Goal: Transaction & Acquisition: Purchase product/service

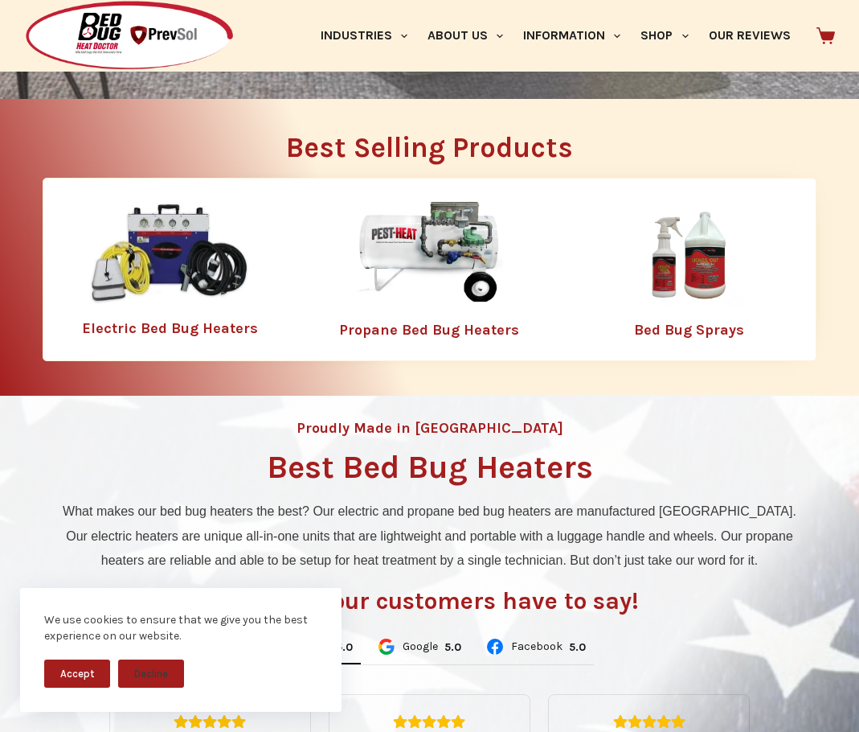
scroll to position [563, 0]
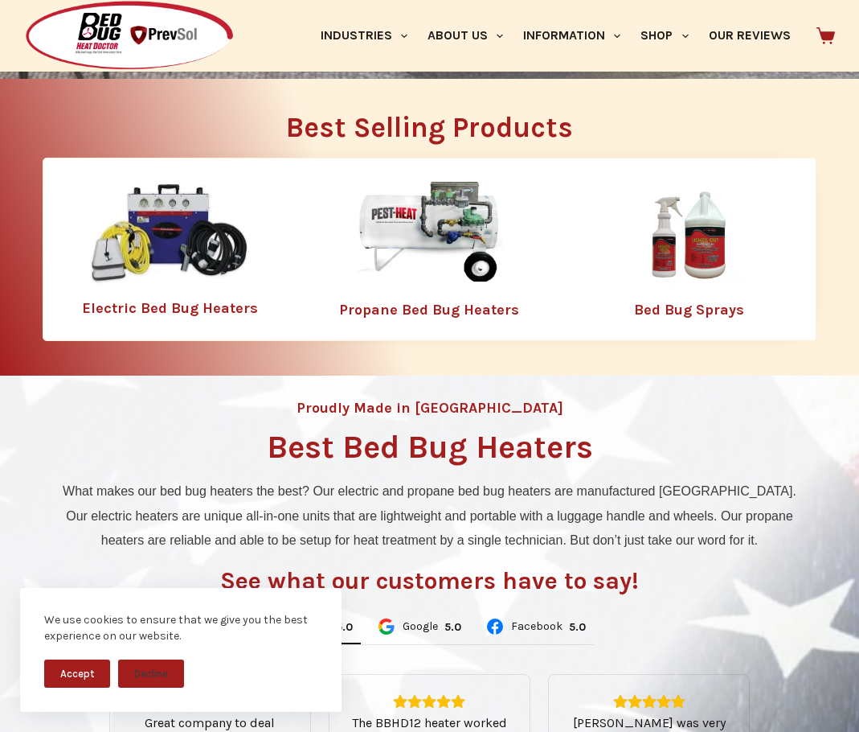
click at [180, 307] on link "Electric Bed Bug Heaters" at bounding box center [170, 308] width 176 height 18
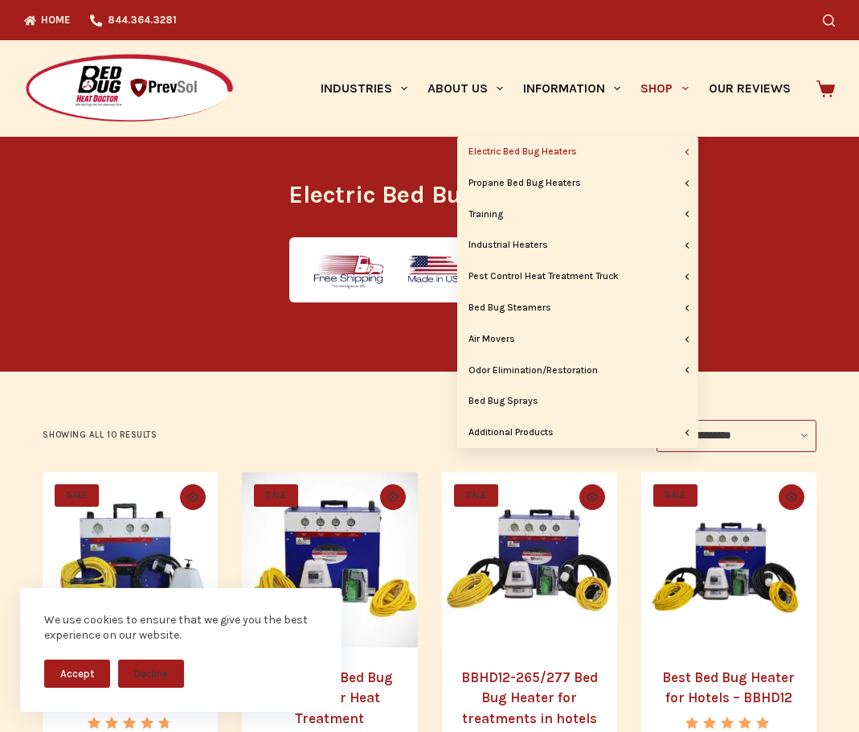
click at [680, 86] on span "Primary" at bounding box center [685, 88] width 19 height 19
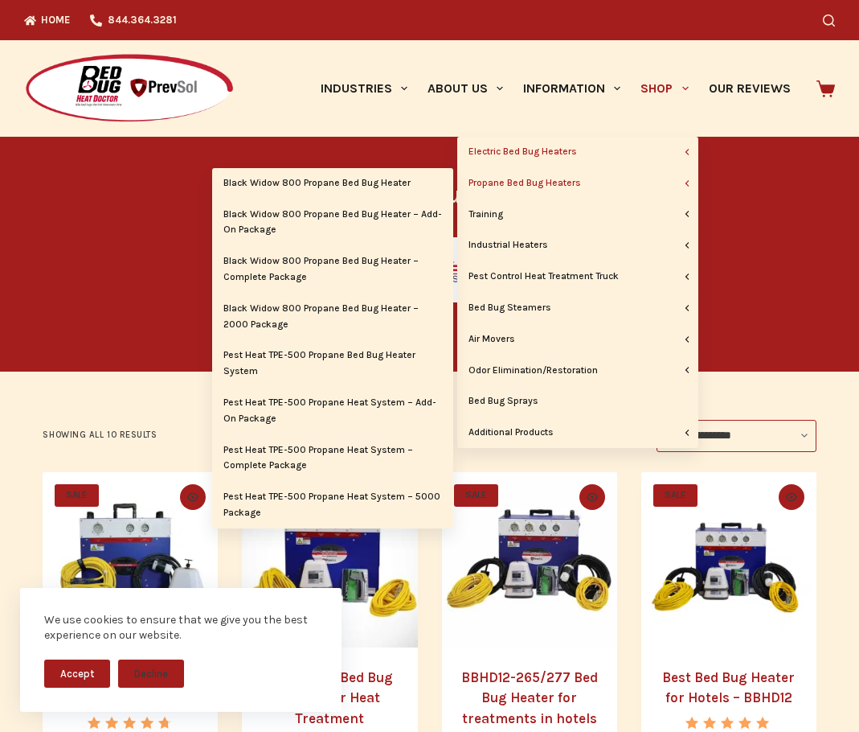
click at [596, 184] on link "Propane Bed Bug Heaters" at bounding box center [577, 183] width 241 height 31
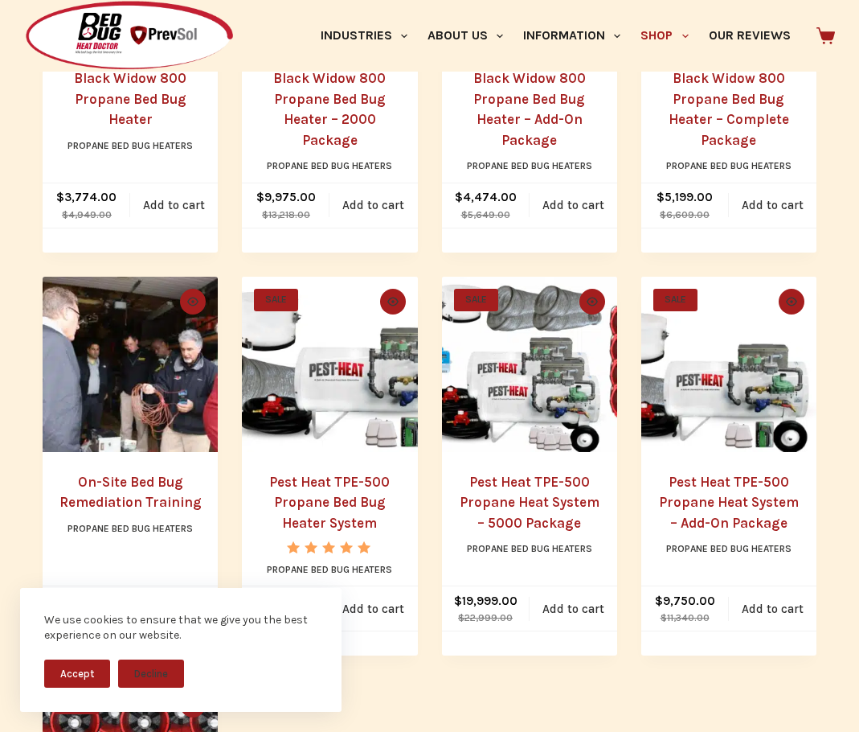
scroll to position [563, 0]
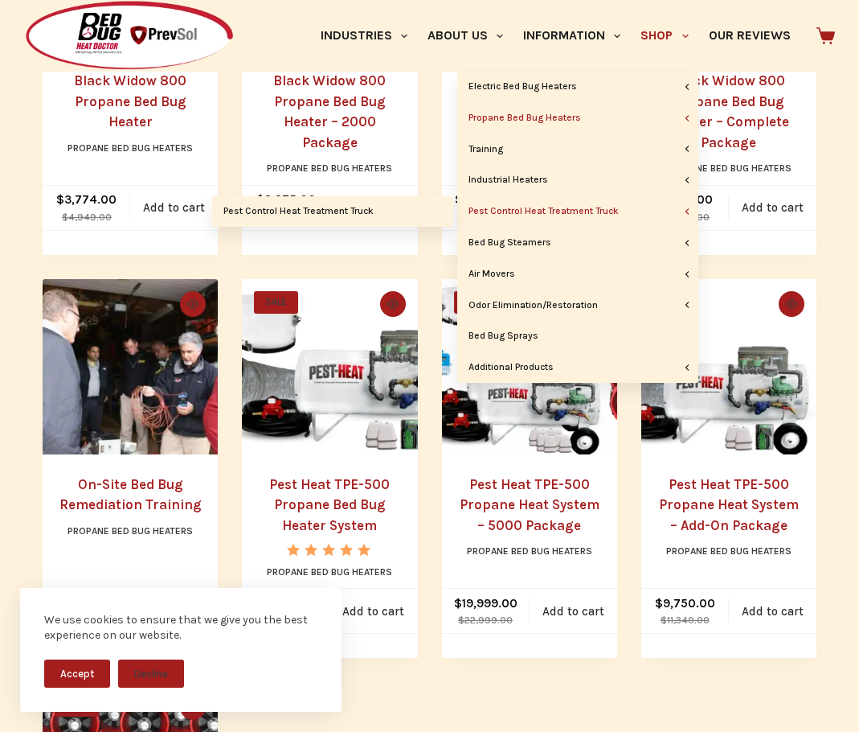
click at [655, 210] on link "Pest Control Heat Treatment Truck" at bounding box center [577, 211] width 241 height 31
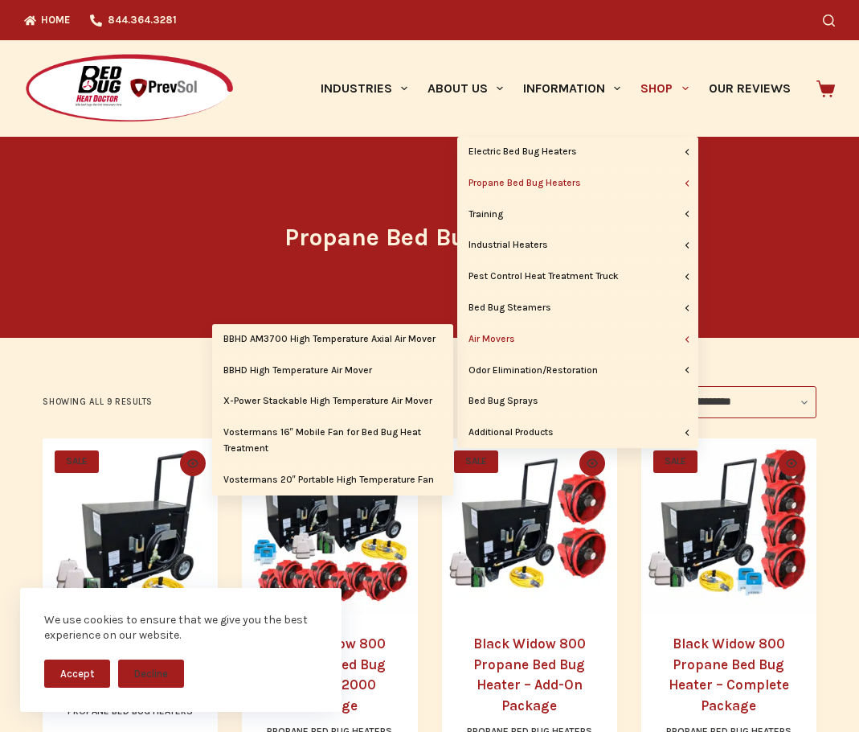
click at [642, 338] on link "Air Movers" at bounding box center [577, 339] width 241 height 31
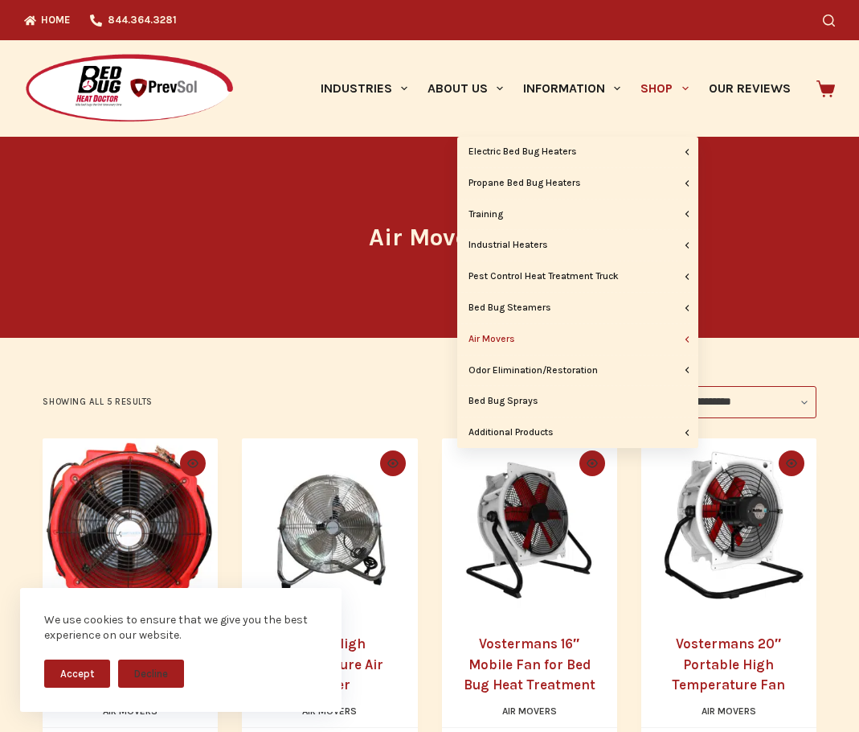
click at [649, 86] on link "Shop" at bounding box center [665, 88] width 68 height 96
click at [564, 405] on link "Bed Bug Sprays" at bounding box center [577, 401] width 241 height 31
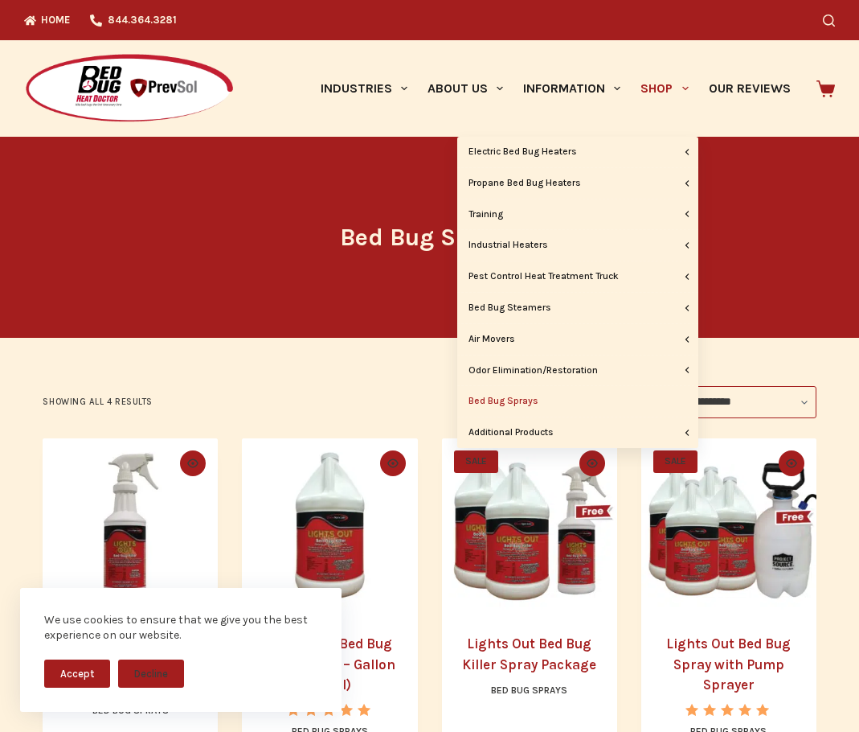
click at [666, 88] on link "Shop" at bounding box center [665, 88] width 68 height 96
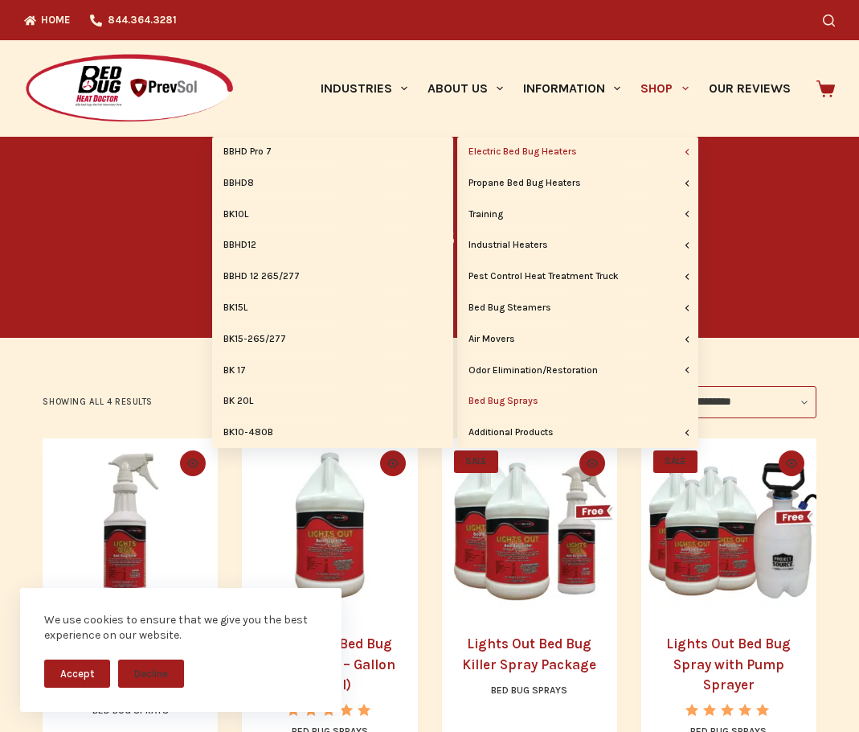
click at [646, 153] on link "Electric Bed Bug Heaters" at bounding box center [577, 152] width 241 height 31
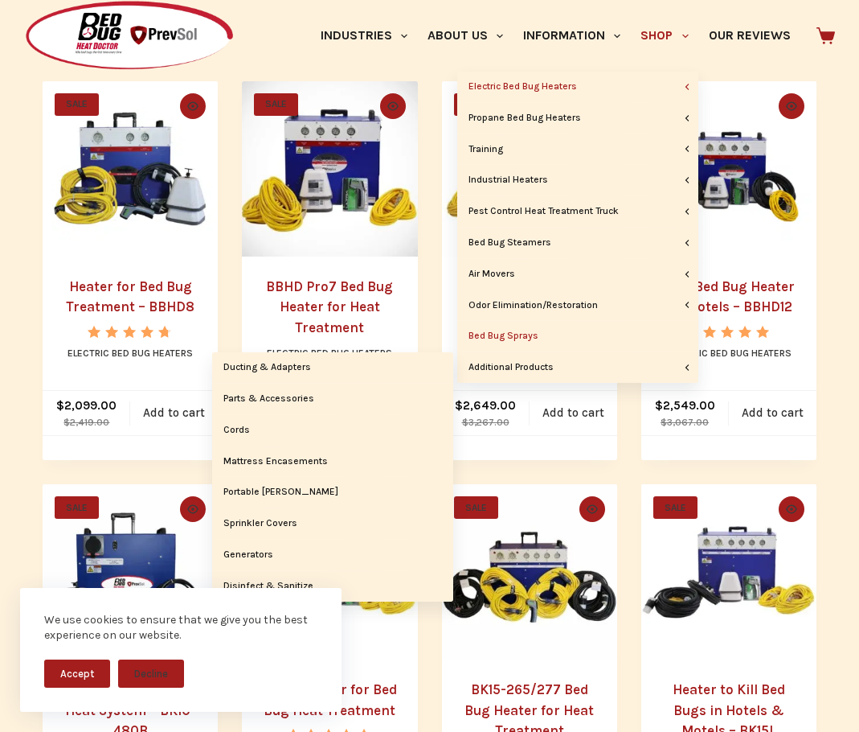
scroll to position [402, 0]
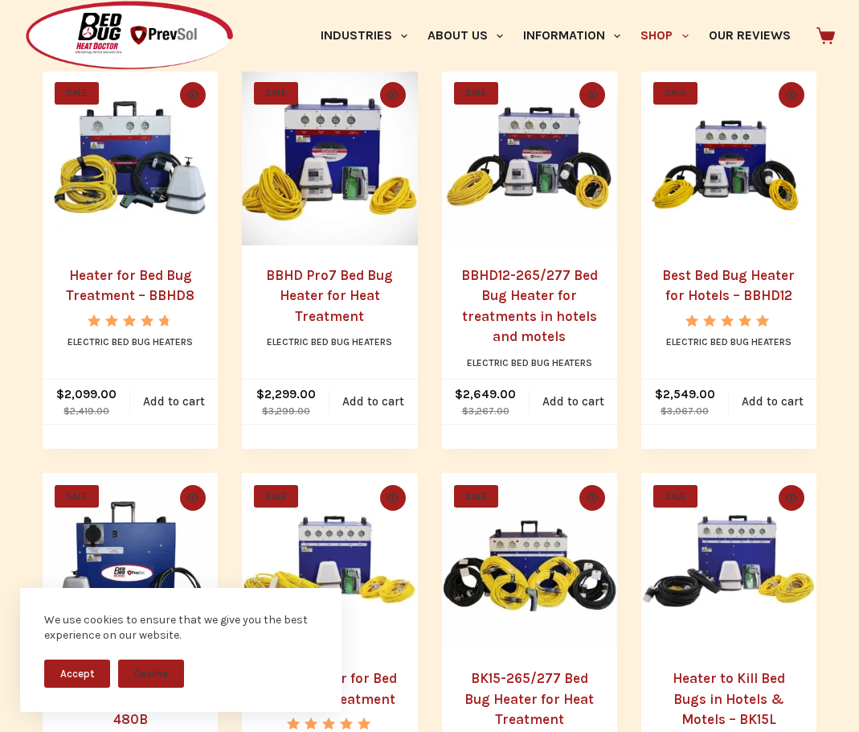
click at [508, 279] on link "BBHD12-265/277 Bed Bug Heater for treatments in hotels and motels" at bounding box center [529, 306] width 137 height 78
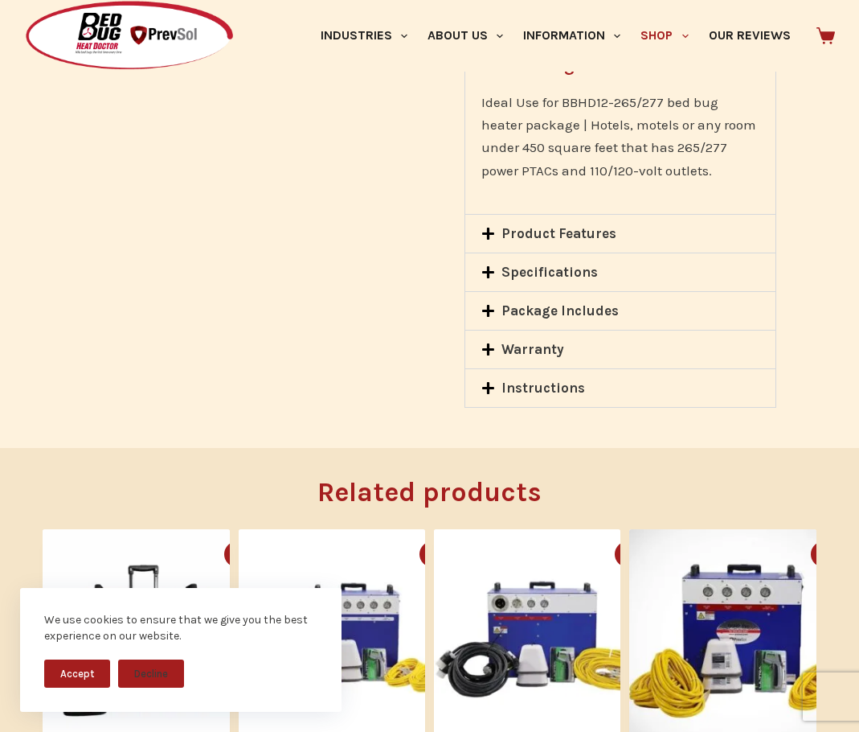
scroll to position [1608, 0]
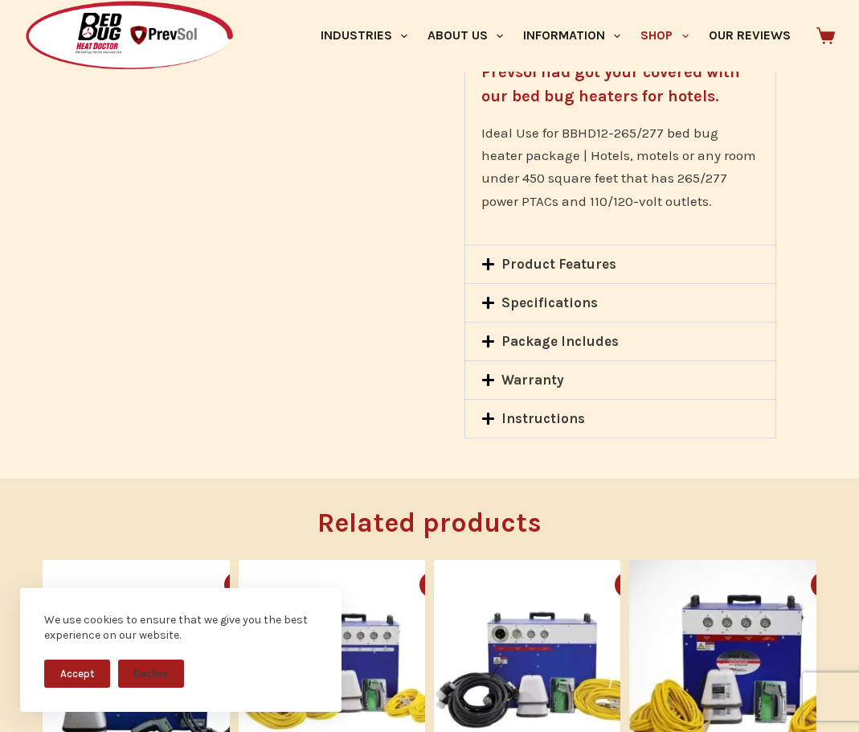
click at [501, 334] on span at bounding box center [492, 342] width 21 height 16
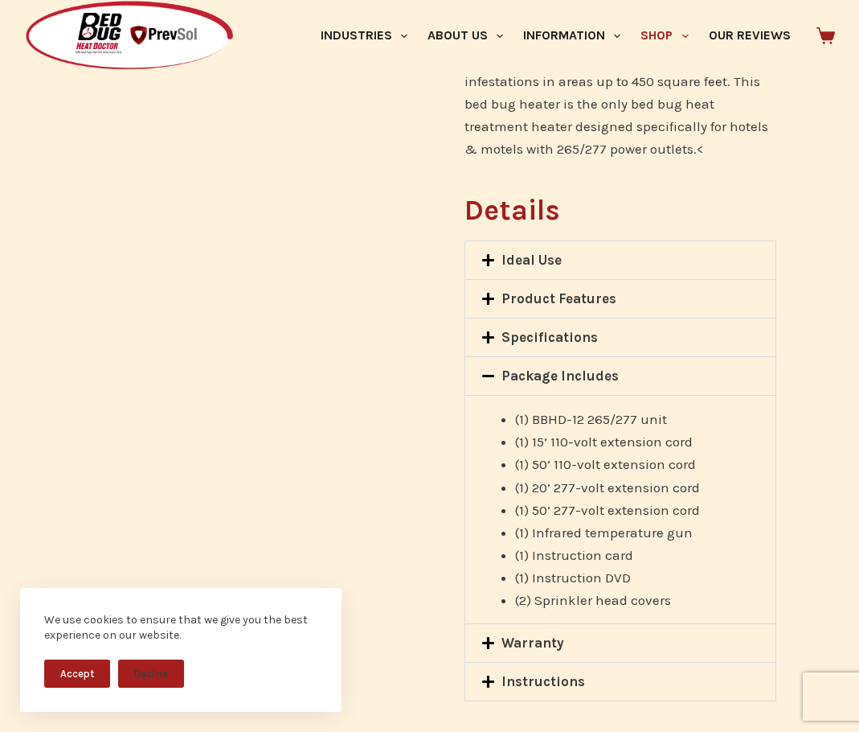
scroll to position [1367, 0]
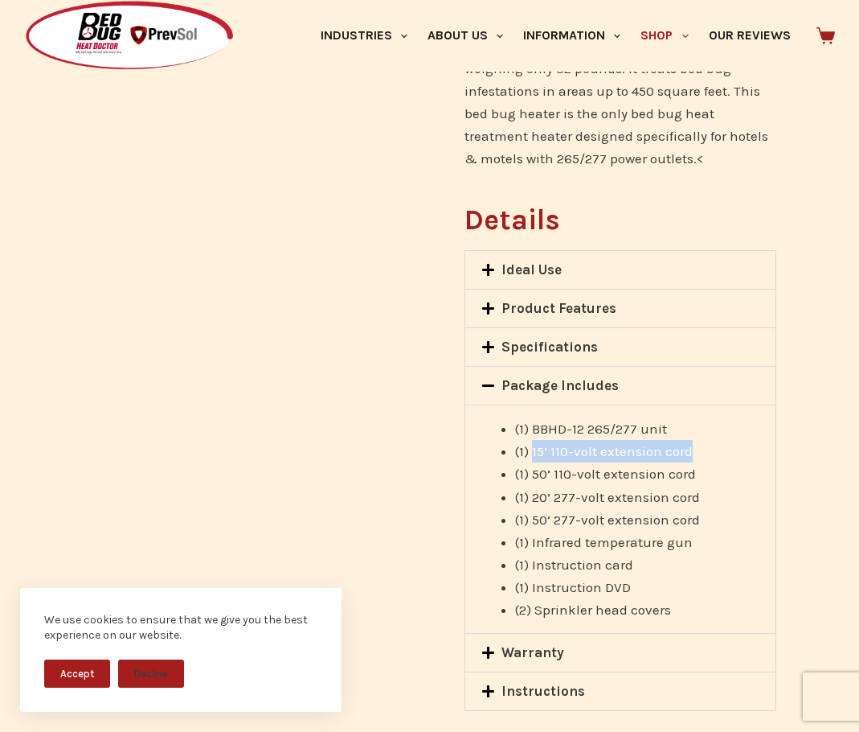
drag, startPoint x: 693, startPoint y: 404, endPoint x: 534, endPoint y: 408, distance: 159.2
click at [534, 440] on li "(1) 15’ 110-volt extension cord" at bounding box center [637, 451] width 244 height 23
copy span "15’ 110-volt extension cord"
drag, startPoint x: 671, startPoint y: 383, endPoint x: 656, endPoint y: 382, distance: 15.3
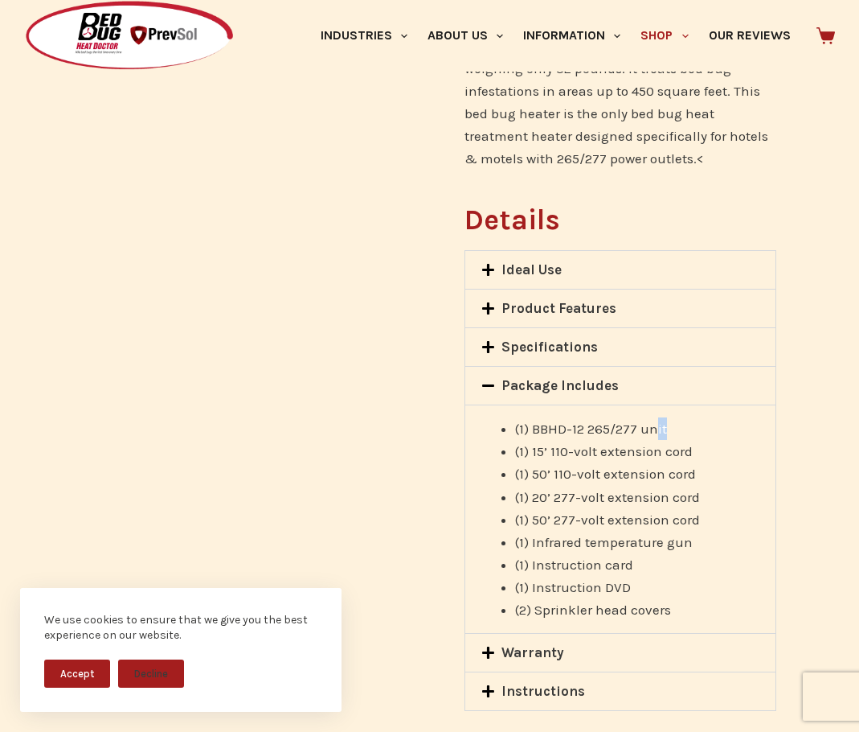
click at [656, 417] on li "(1) BBHD-12 265/277 unit" at bounding box center [637, 428] width 244 height 23
drag, startPoint x: 699, startPoint y: 426, endPoint x: 534, endPoint y: 421, distance: 164.9
click at [534, 462] on li "(1) 50’ 110-volt extension cord" at bounding box center [637, 473] width 244 height 23
click at [717, 486] on li "(1) 20’ 277-volt extension cord" at bounding box center [637, 497] width 244 height 23
drag, startPoint x: 699, startPoint y: 450, endPoint x: 531, endPoint y: 455, distance: 168.1
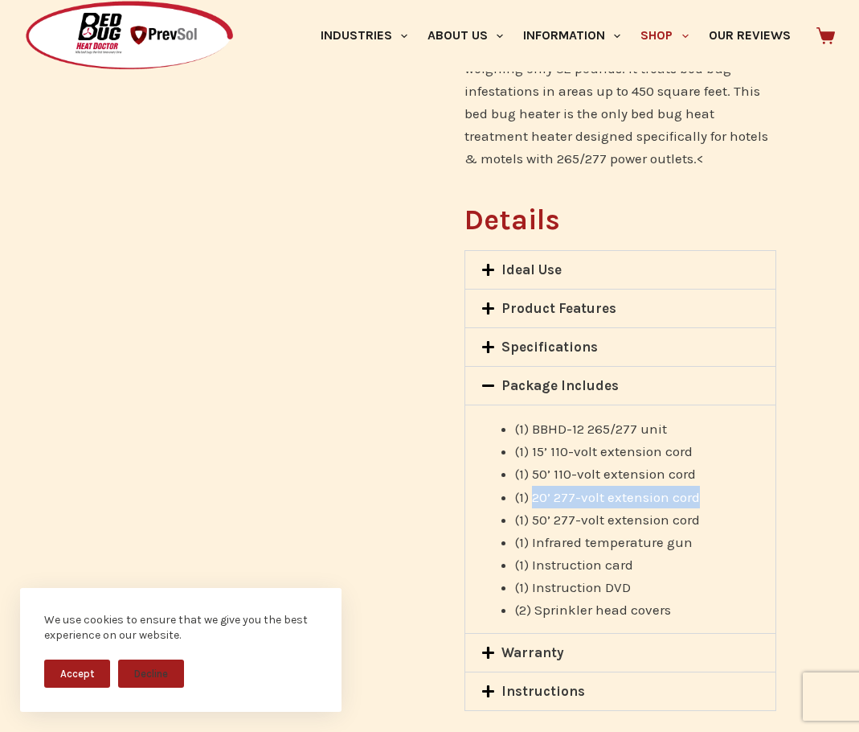
click at [531, 486] on li "(1) 20’ 277-volt extension cord" at bounding box center [637, 497] width 244 height 23
copy span "20’ 277-volt extension cord"
click at [540, 534] on span "(1) Infrared temperature gun" at bounding box center [604, 542] width 178 height 16
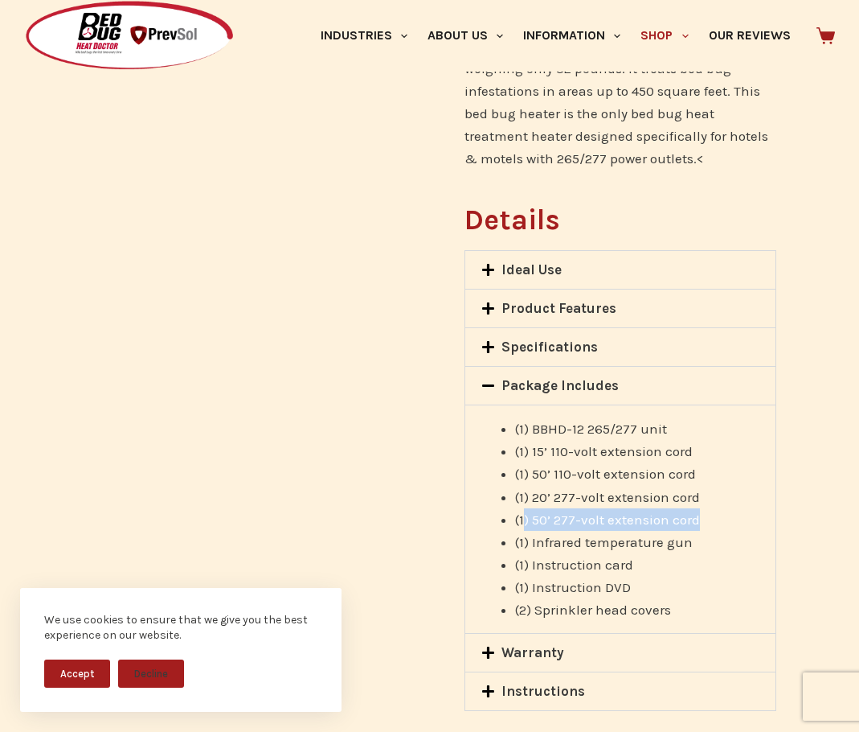
drag, startPoint x: 706, startPoint y: 473, endPoint x: 526, endPoint y: 471, distance: 180.1
click at [526, 508] on li "(1) 50’ 277-volt extension cord" at bounding box center [637, 519] width 244 height 23
copy span ") 50’ 277-volt extension cord"
click at [472, 434] on div "(1) BBHD-12 265/277 unit (1) 15’ 110-volt extension cord (1) 50’ 110-volt exten…" at bounding box center [620, 518] width 310 height 228
drag, startPoint x: 699, startPoint y: 494, endPoint x: 525, endPoint y: 496, distance: 173.6
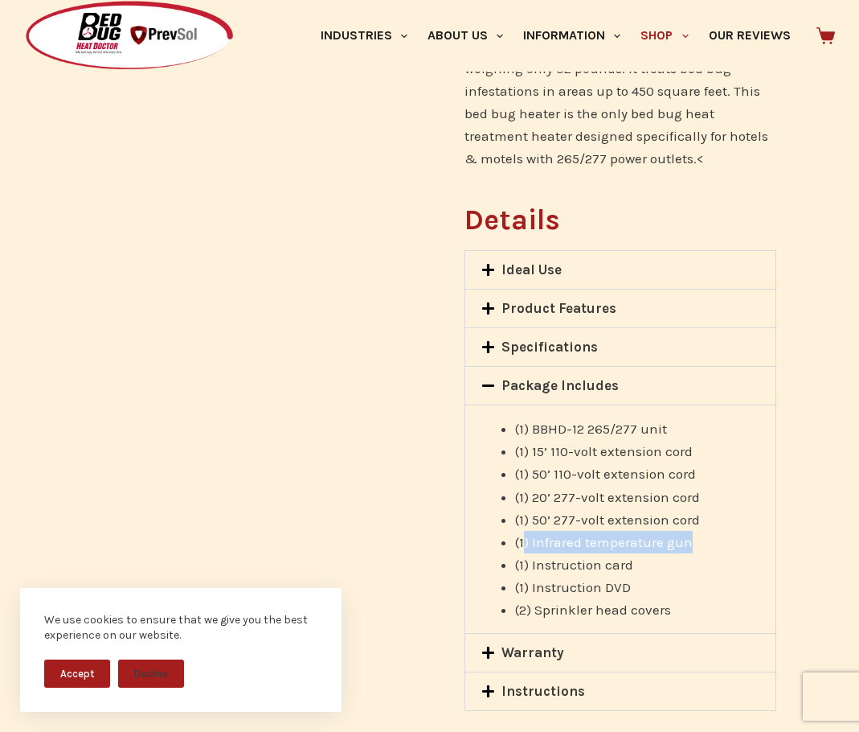
click at [525, 531] on li "(1) Infrared temperature gun" at bounding box center [637, 542] width 244 height 23
click at [687, 598] on li "(2) Sprinkler head covers" at bounding box center [637, 609] width 244 height 23
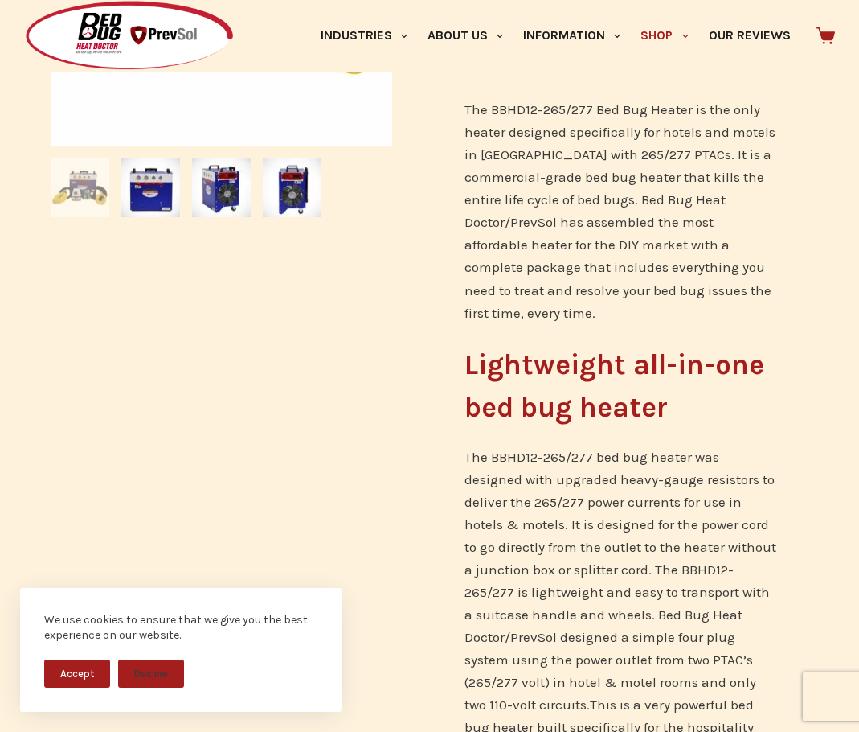
scroll to position [0, 0]
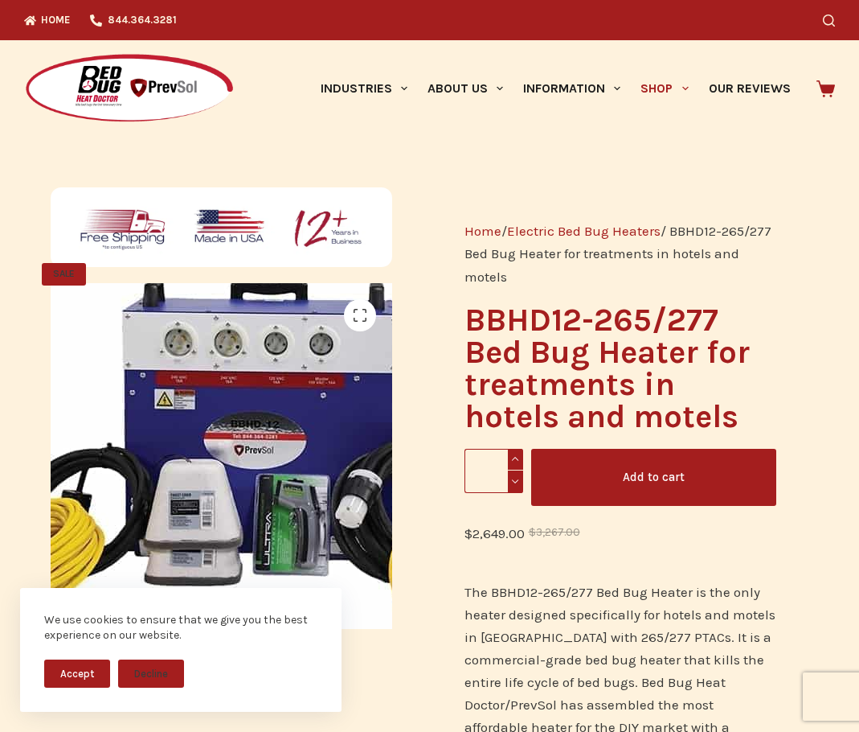
click at [211, 460] on img at bounding box center [229, 453] width 603 height 603
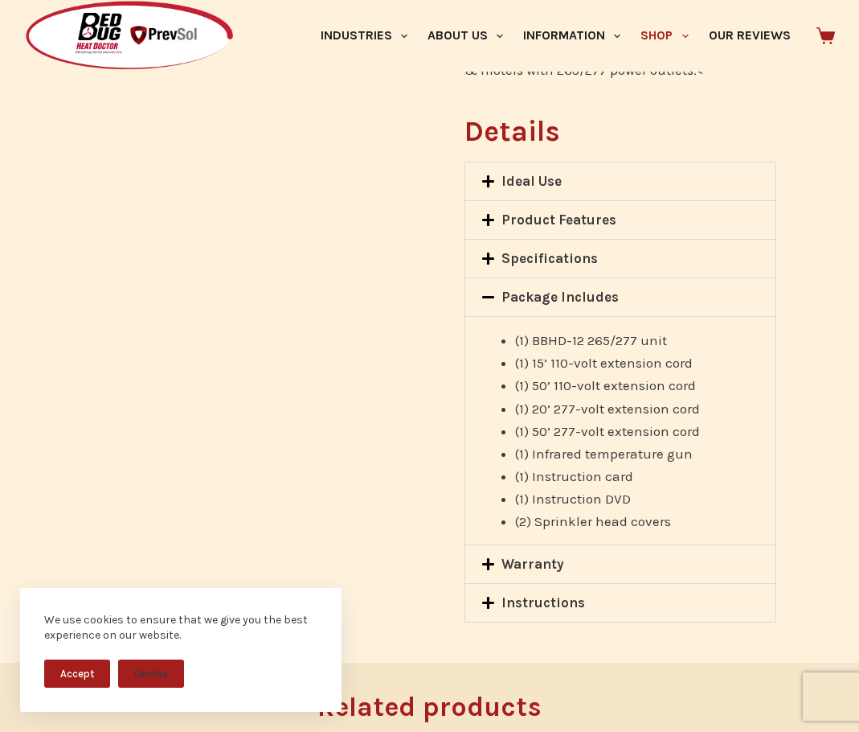
scroll to position [1527, 0]
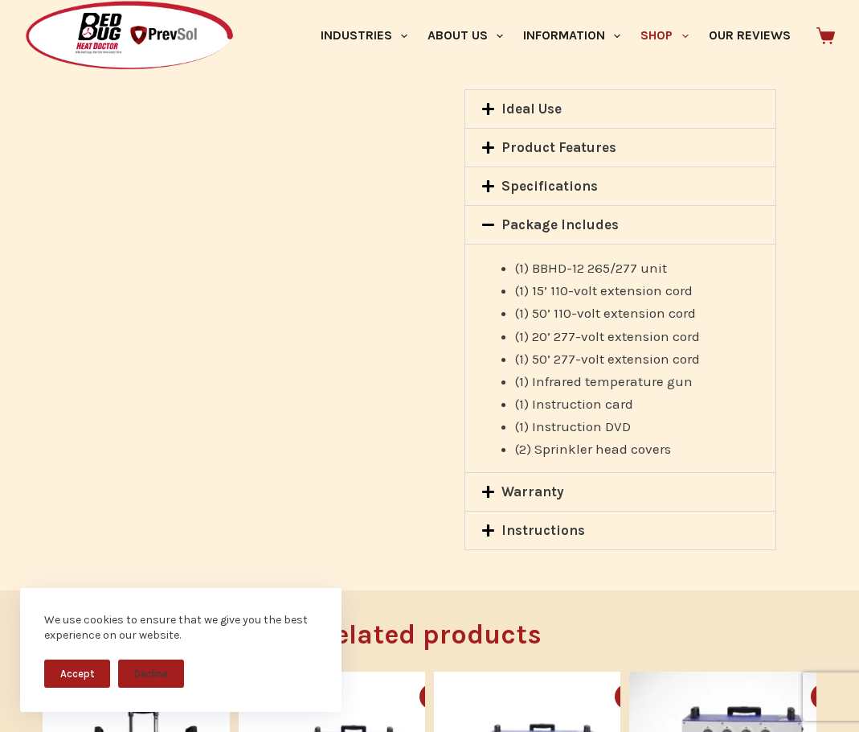
click at [494, 179] on icon at bounding box center [489, 186] width 14 height 14
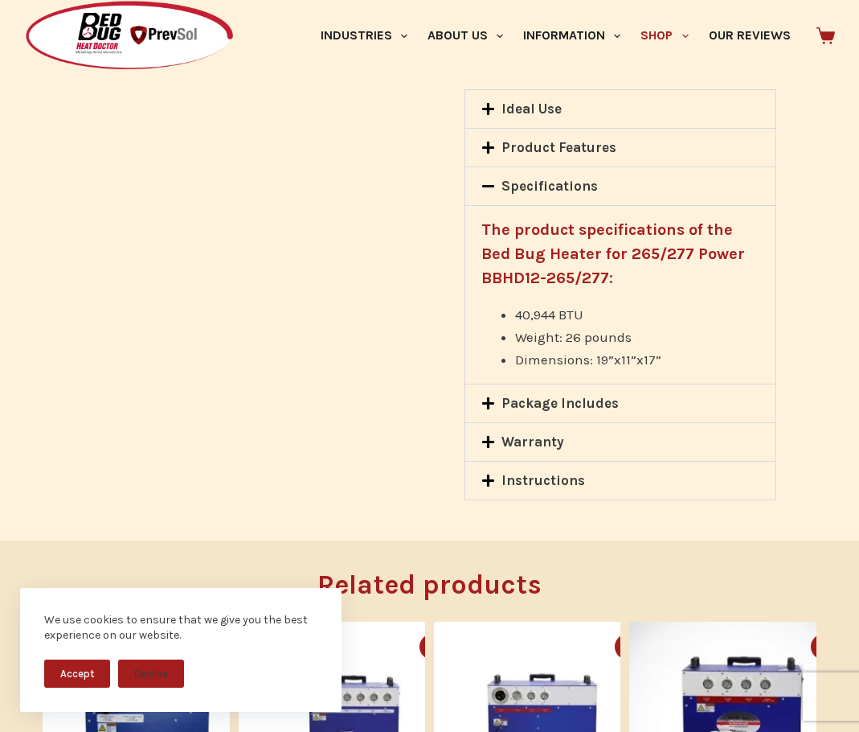
click at [535, 139] on link "Product Features" at bounding box center [559, 147] width 115 height 16
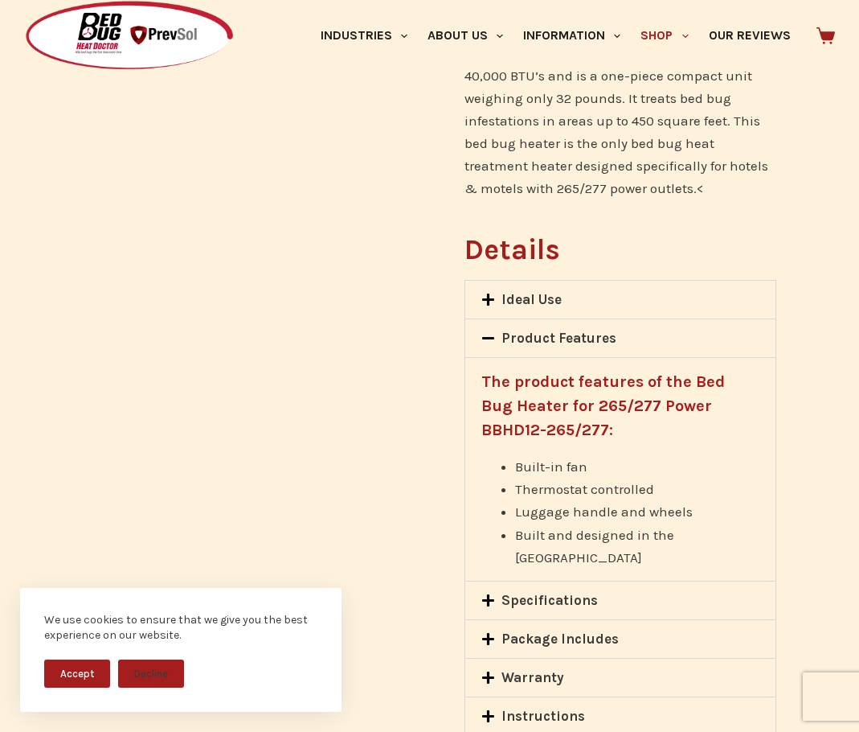
scroll to position [1286, 0]
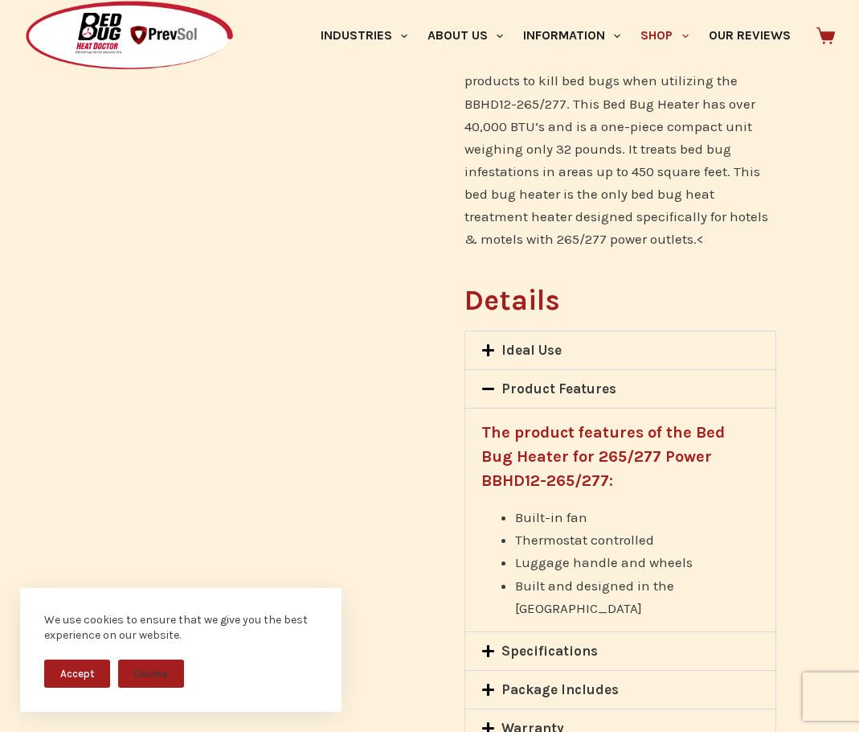
click at [524, 342] on link "Ideal Use" at bounding box center [532, 350] width 60 height 16
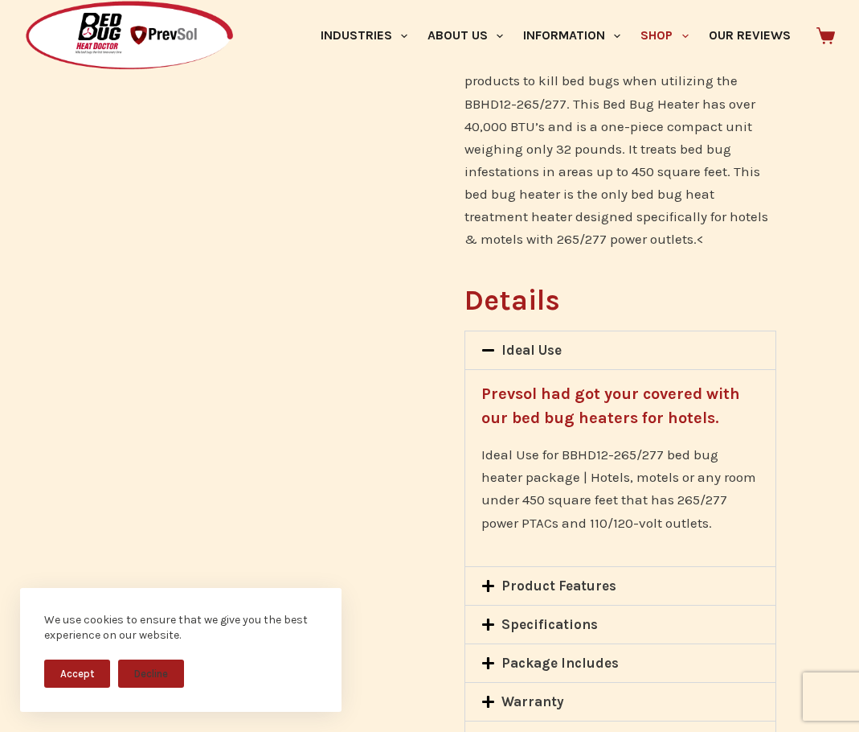
click at [524, 342] on link "Ideal Use" at bounding box center [532, 350] width 60 height 16
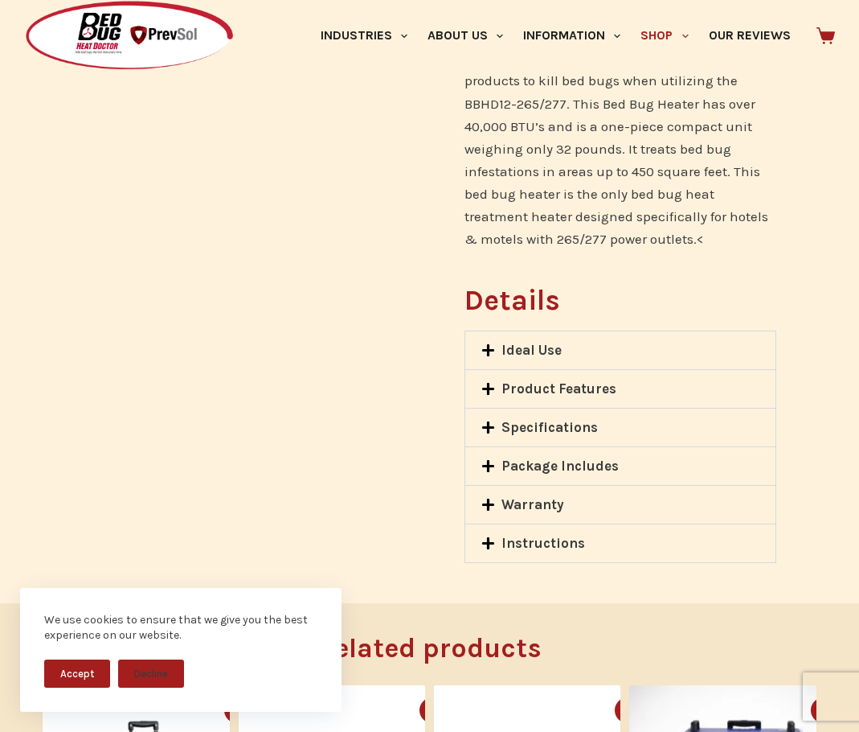
click at [490, 420] on icon at bounding box center [489, 427] width 14 height 14
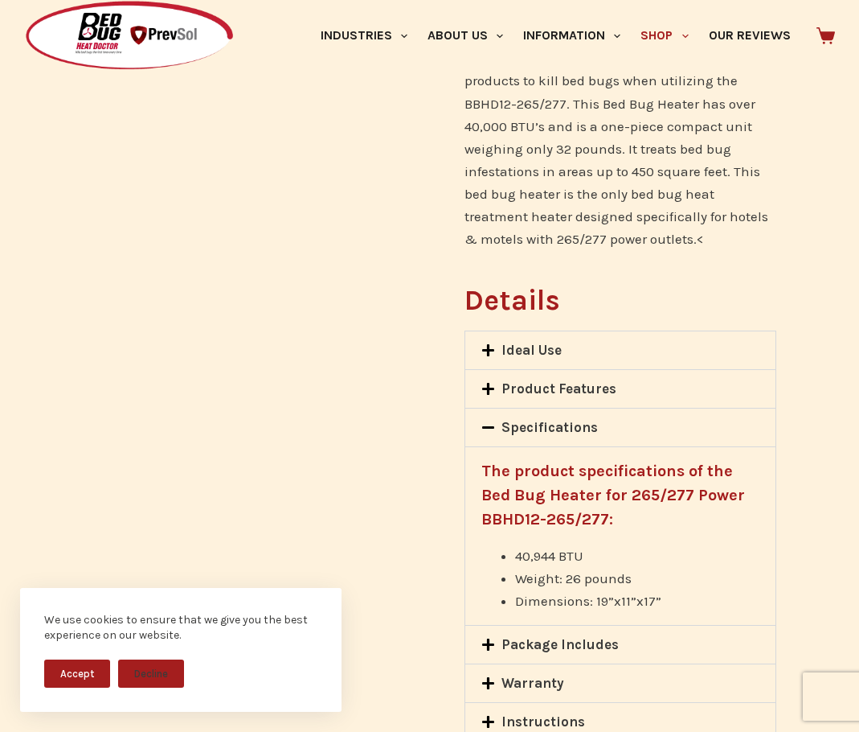
click at [518, 636] on link "Package Includes" at bounding box center [560, 644] width 117 height 16
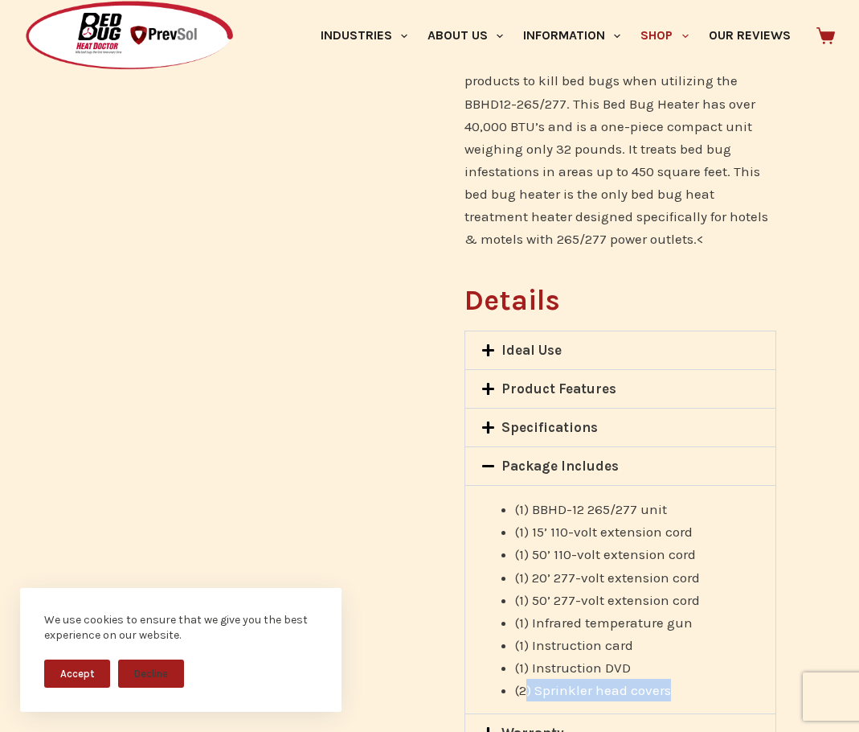
drag, startPoint x: 671, startPoint y: 639, endPoint x: 533, endPoint y: 627, distance: 138.8
click at [529, 678] on li "(2) Sprinkler head covers" at bounding box center [637, 689] width 244 height 23
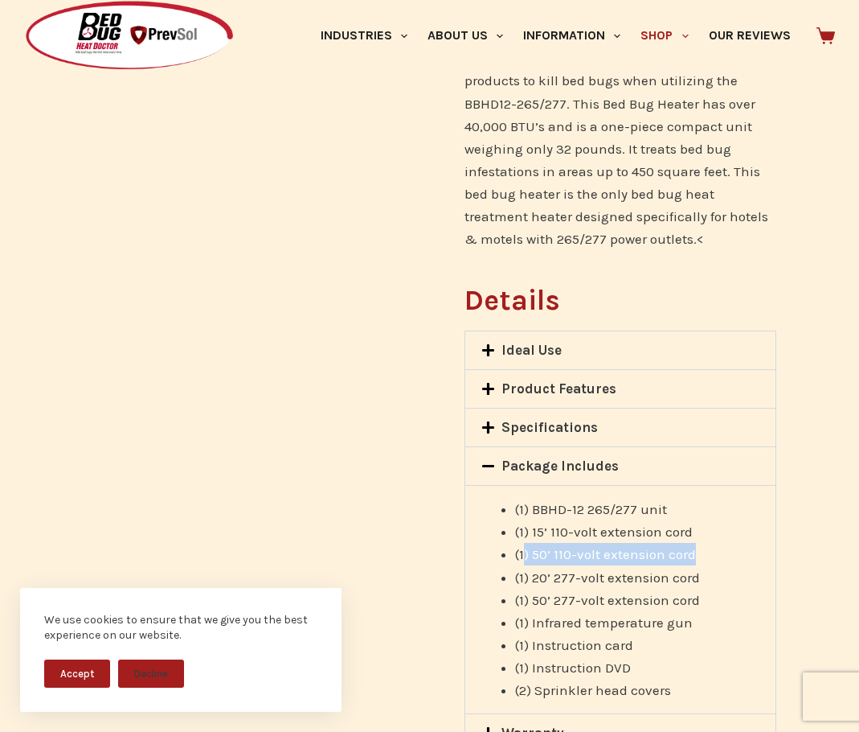
drag, startPoint x: 677, startPoint y: 506, endPoint x: 527, endPoint y: 518, distance: 150.7
click at [527, 543] on li "(1) 50’ 110-volt extension cord" at bounding box center [637, 554] width 244 height 23
click at [693, 592] on span "(1) 50’ 277-volt extension cord" at bounding box center [607, 600] width 185 height 16
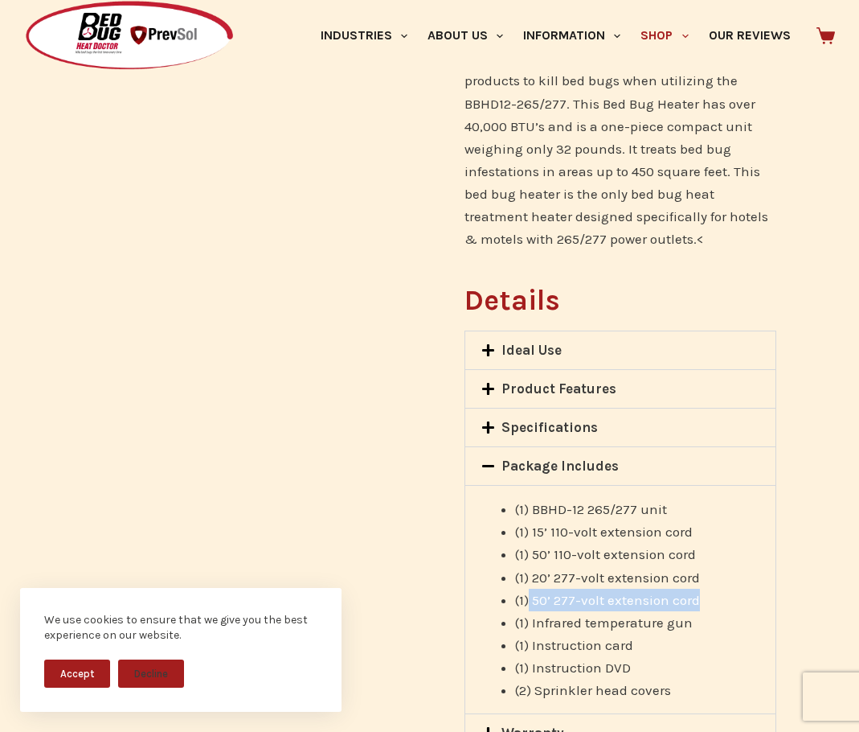
drag, startPoint x: 699, startPoint y: 551, endPoint x: 527, endPoint y: 552, distance: 171.2
click at [527, 592] on span "(1) 50’ 277-volt extension cord" at bounding box center [607, 600] width 185 height 16
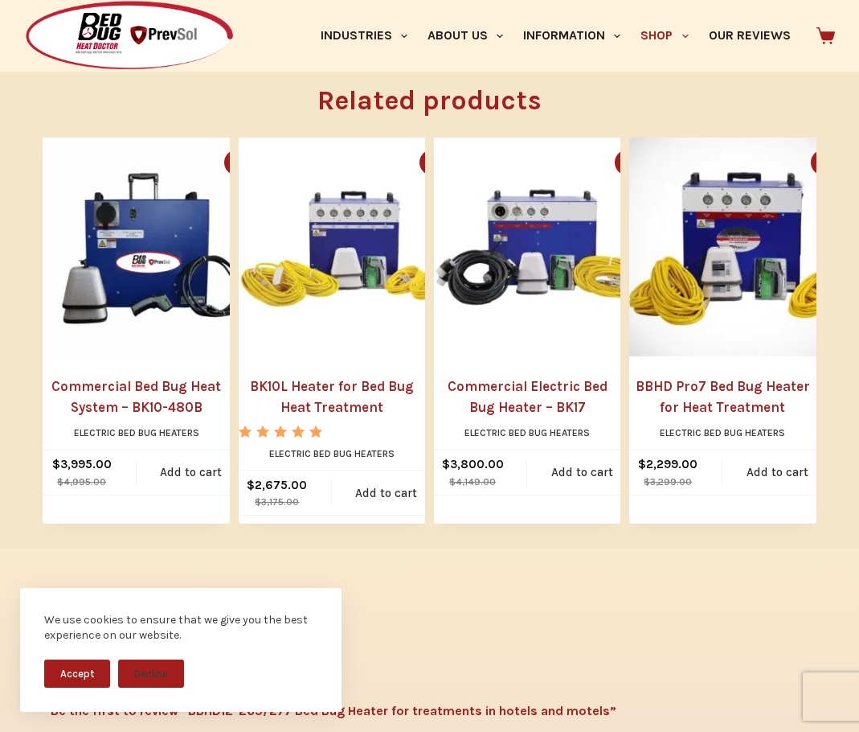
scroll to position [2171, 0]
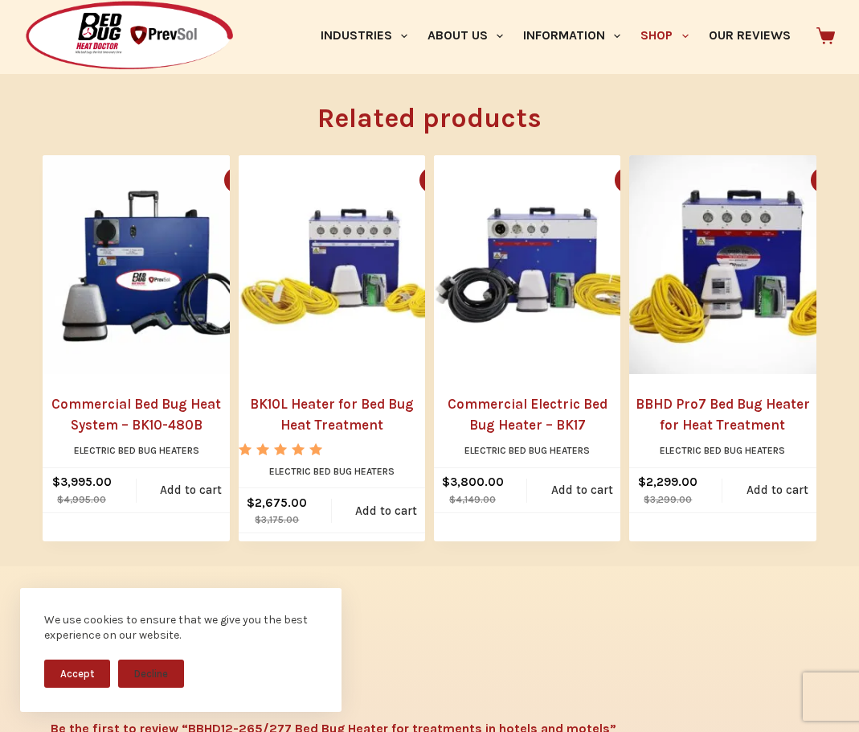
scroll to position [2042, 0]
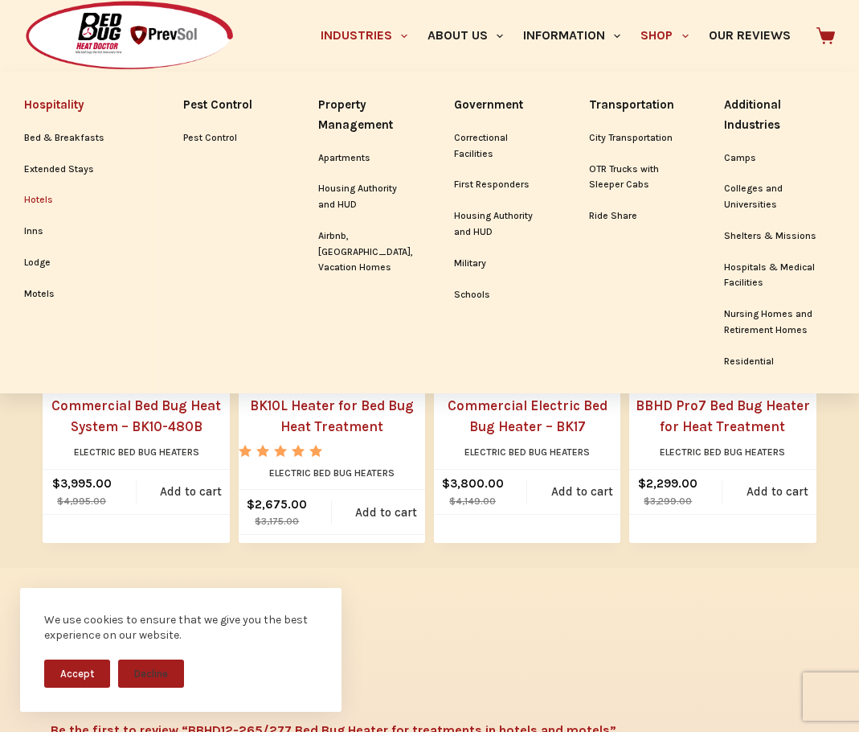
click at [42, 195] on link "Hotels" at bounding box center [79, 200] width 110 height 31
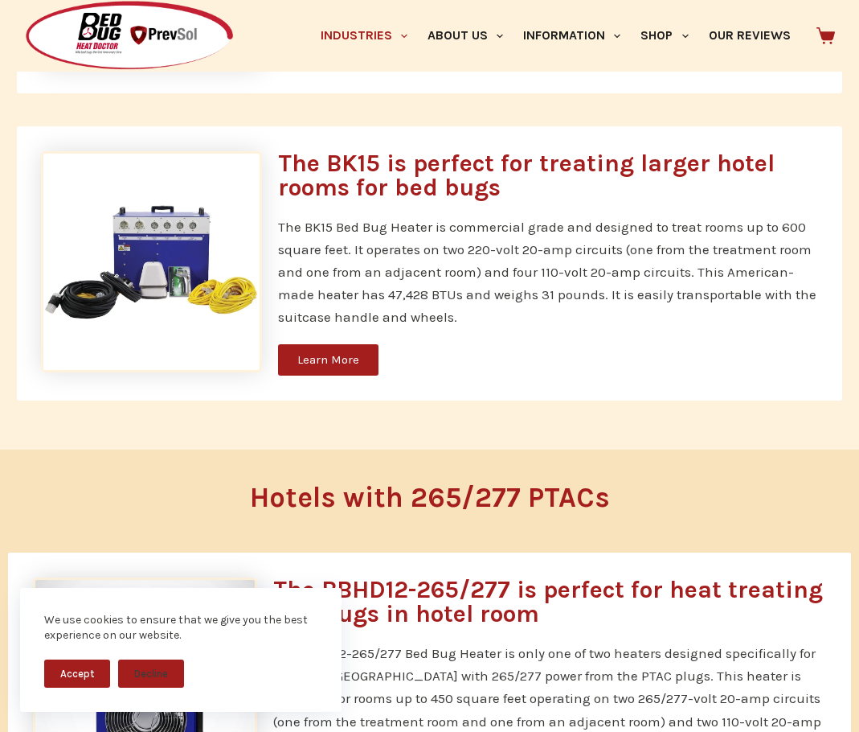
scroll to position [1527, 0]
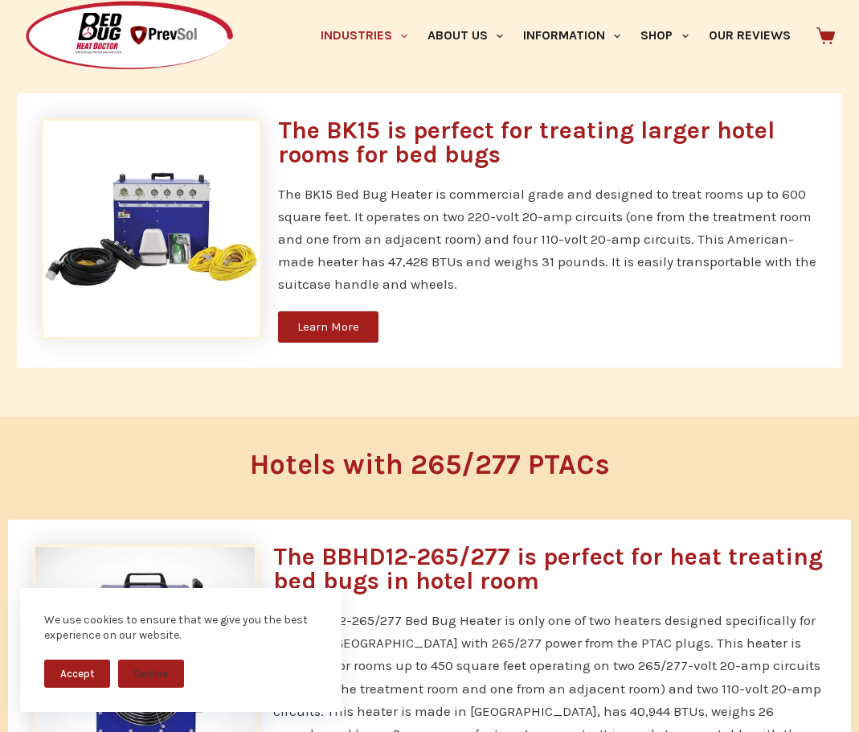
click at [329, 321] on span "Learn More" at bounding box center [328, 327] width 62 height 12
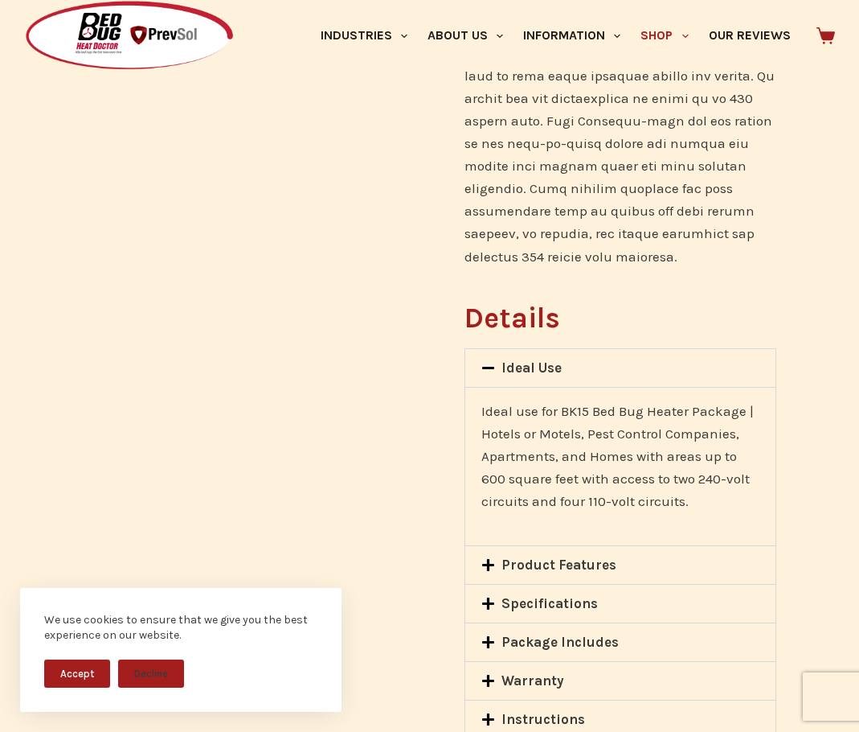
scroll to position [1527, 0]
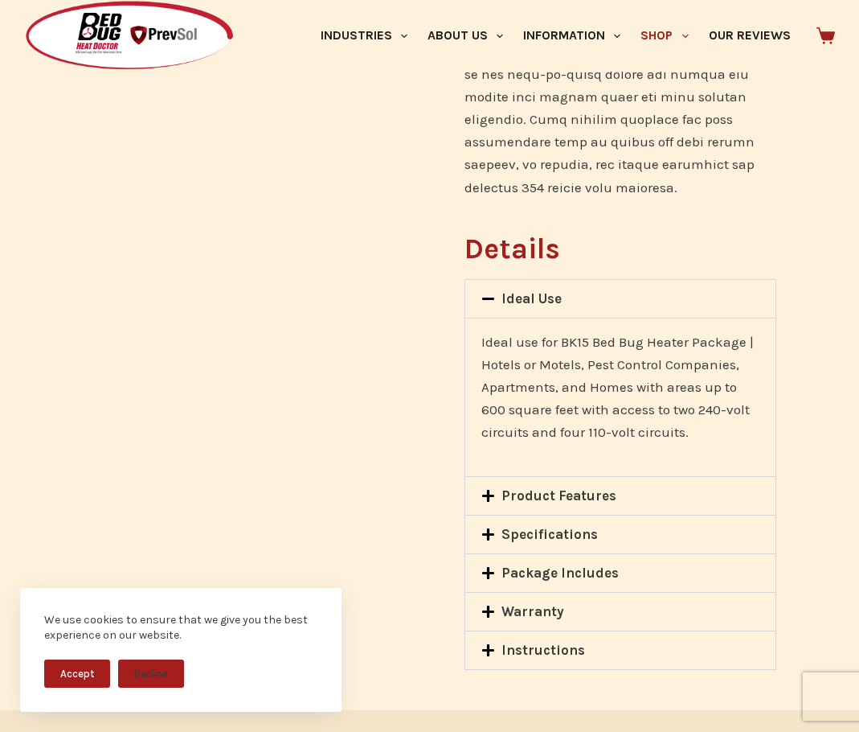
click at [486, 567] on icon at bounding box center [488, 573] width 12 height 12
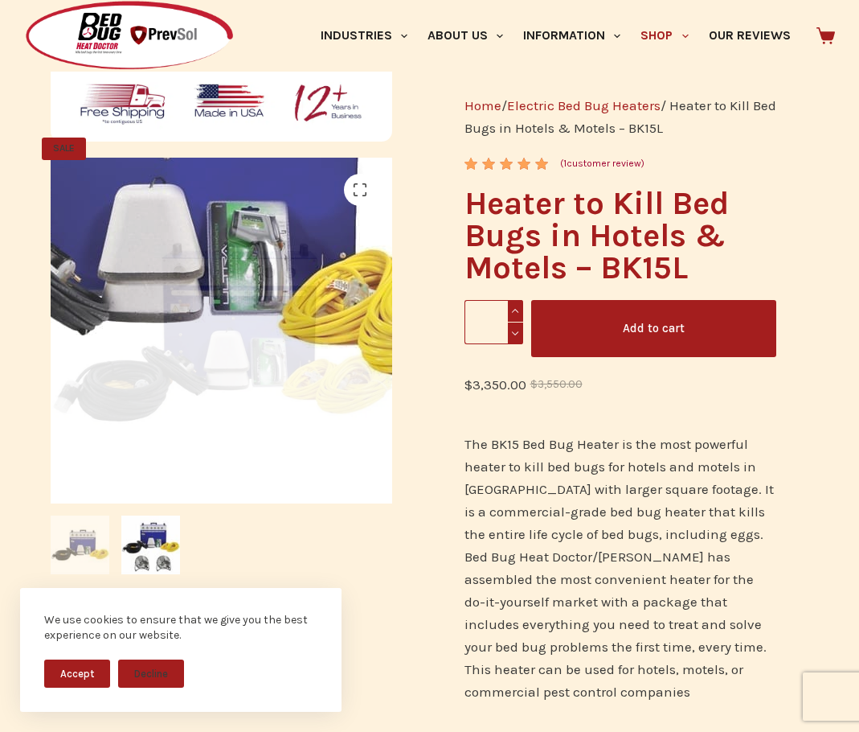
scroll to position [322, 0]
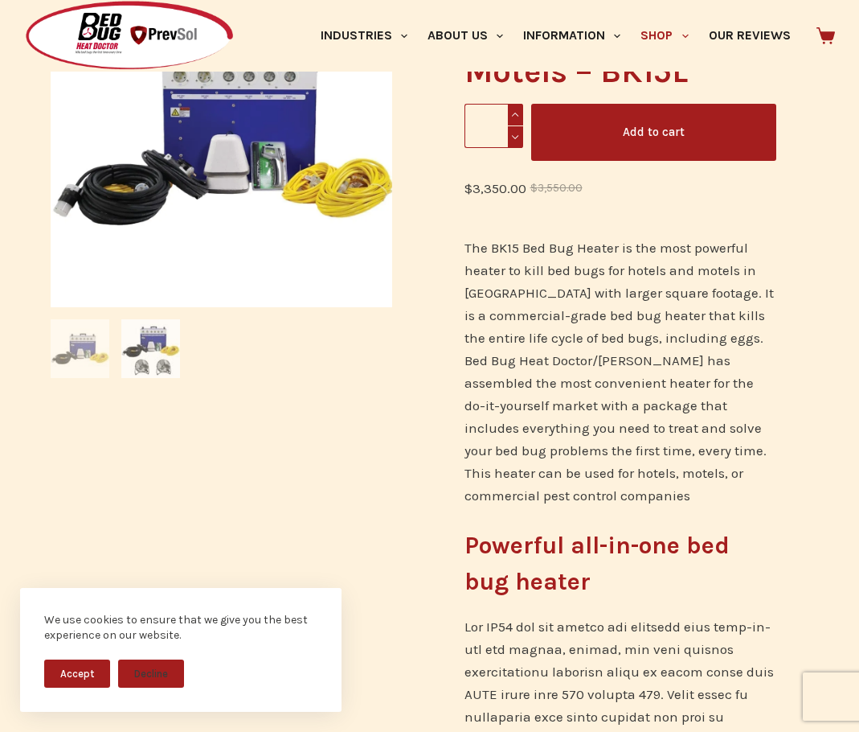
click at [136, 364] on img at bounding box center [150, 348] width 59 height 59
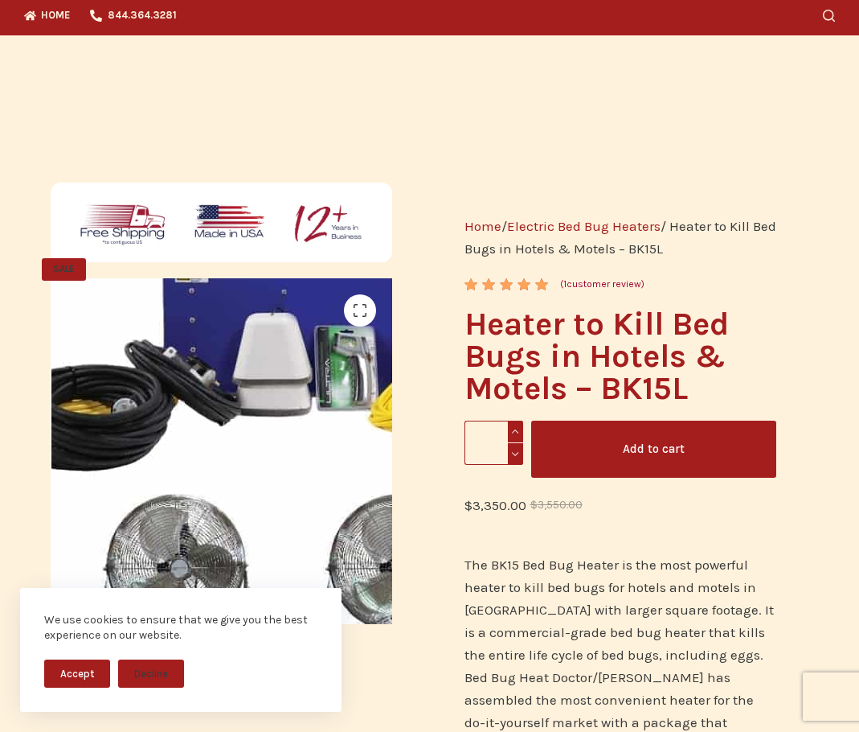
scroll to position [0, 0]
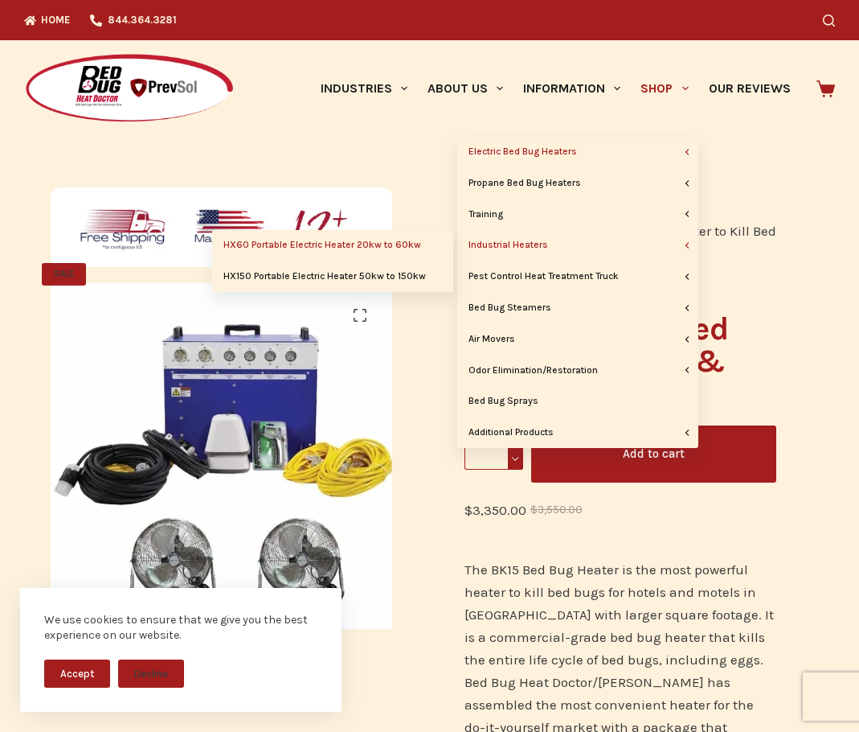
click at [338, 243] on link "HX60 Portable Electric Heater 20kw to 60kw" at bounding box center [332, 245] width 241 height 31
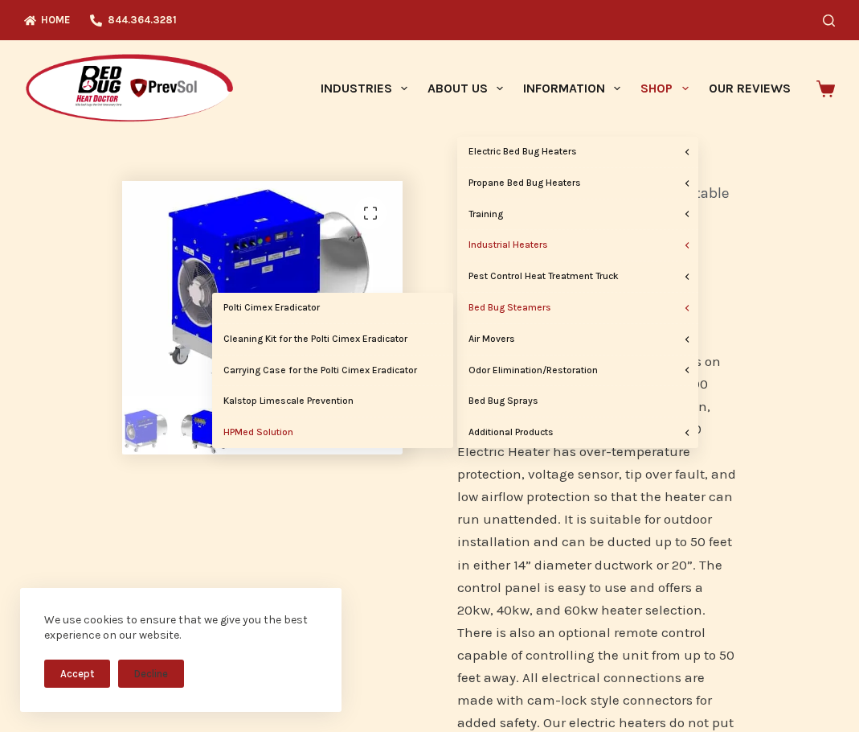
click at [292, 432] on link "HPMed Solution" at bounding box center [332, 432] width 241 height 31
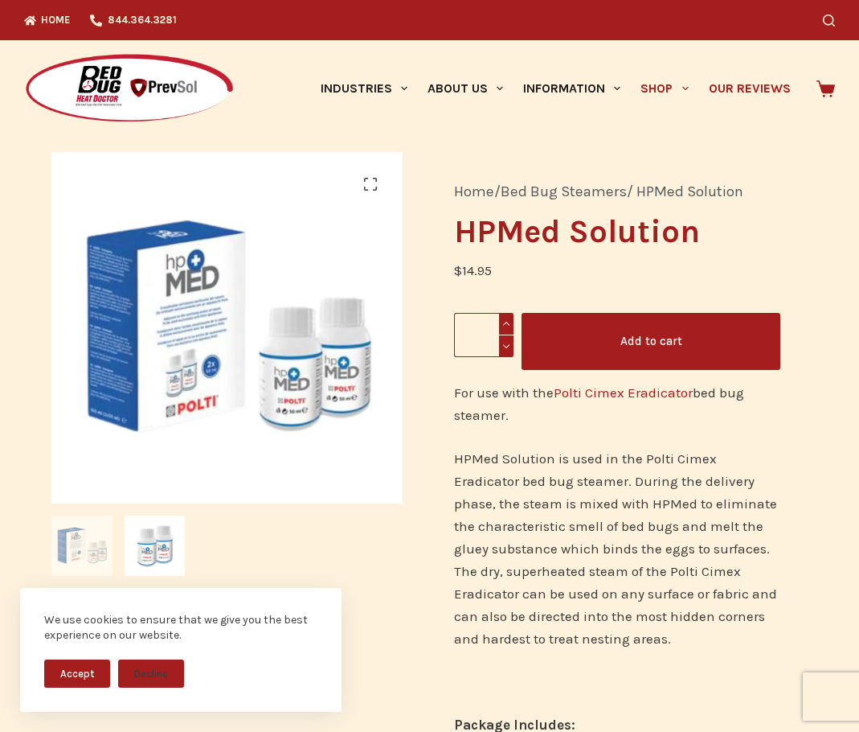
click at [754, 92] on link "Our Reviews" at bounding box center [750, 88] width 102 height 96
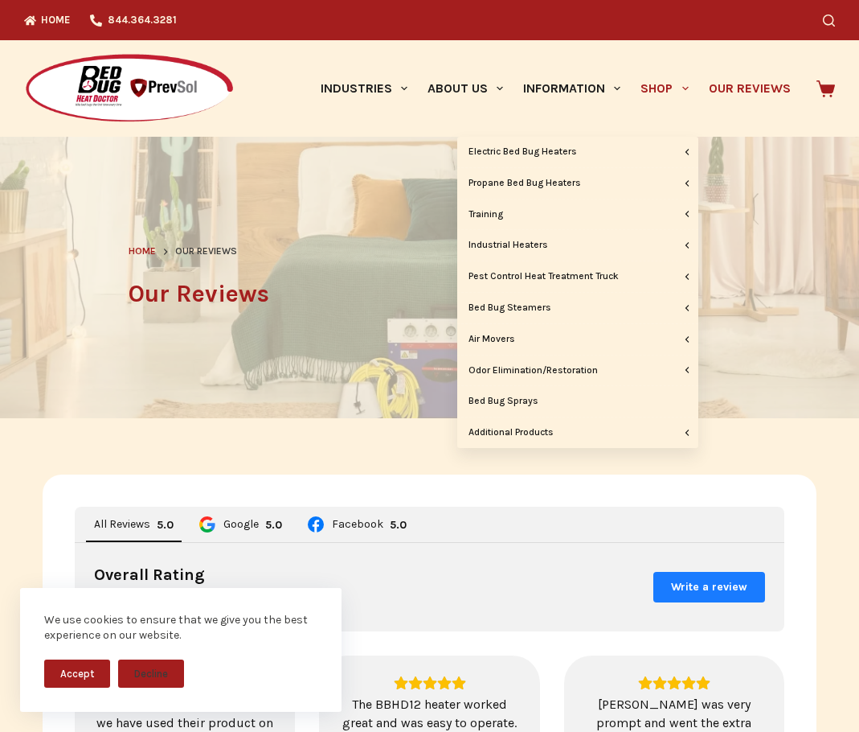
click at [664, 89] on link "Shop" at bounding box center [665, 88] width 68 height 96
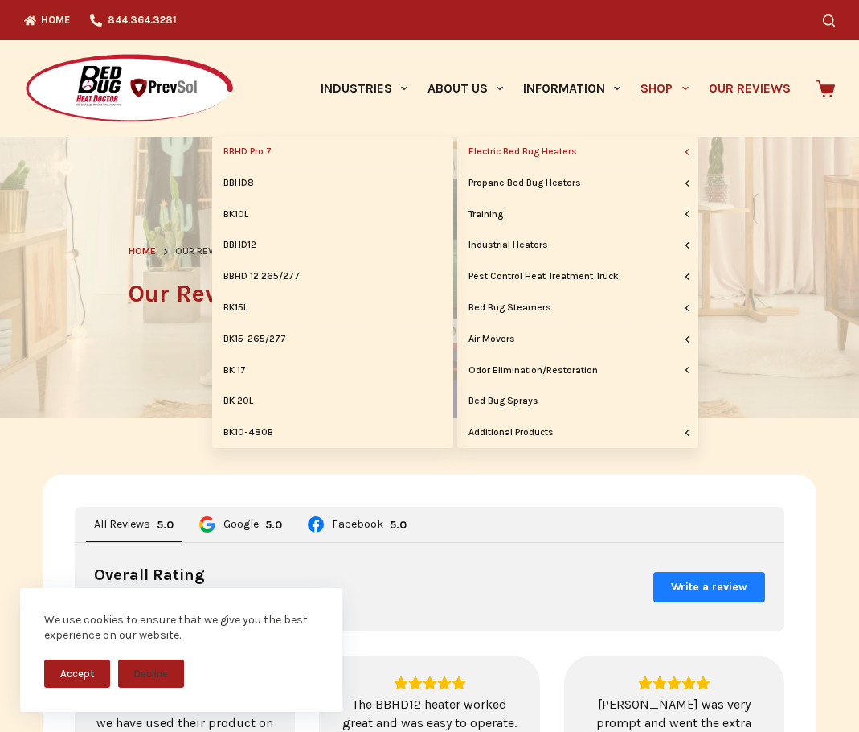
click at [368, 156] on link "BBHD Pro 7" at bounding box center [332, 152] width 241 height 31
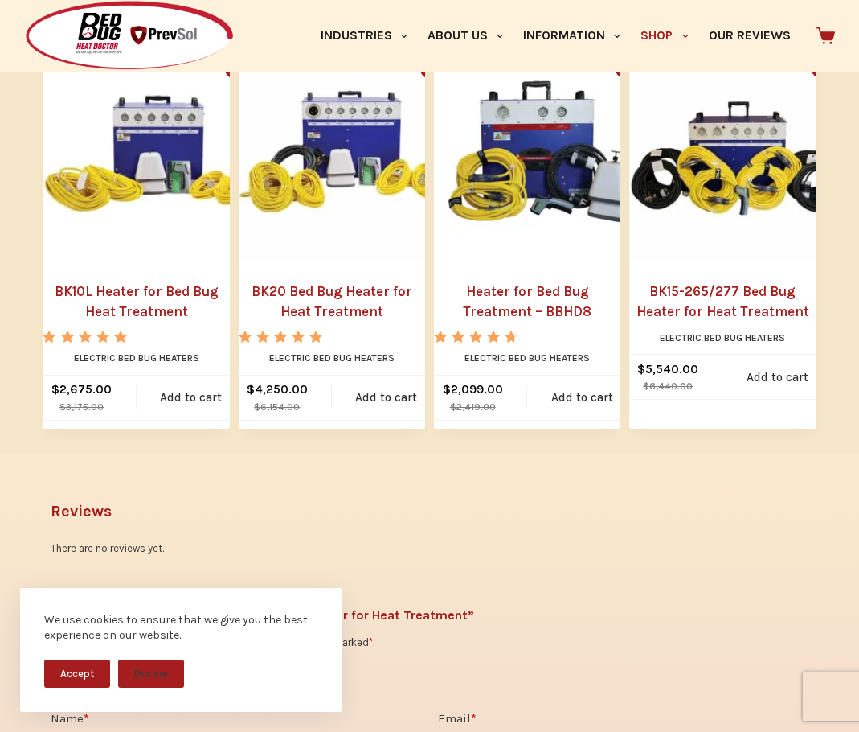
scroll to position [1125, 0]
